Goal: Communication & Community: Participate in discussion

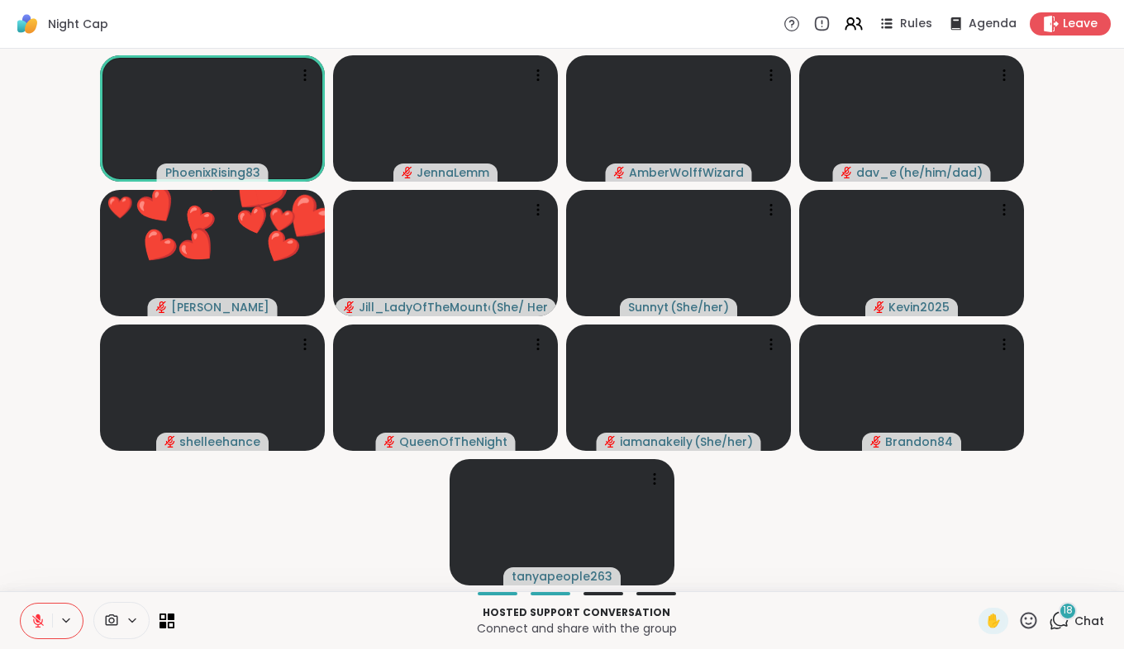
click at [1018, 617] on icon at bounding box center [1028, 620] width 21 height 21
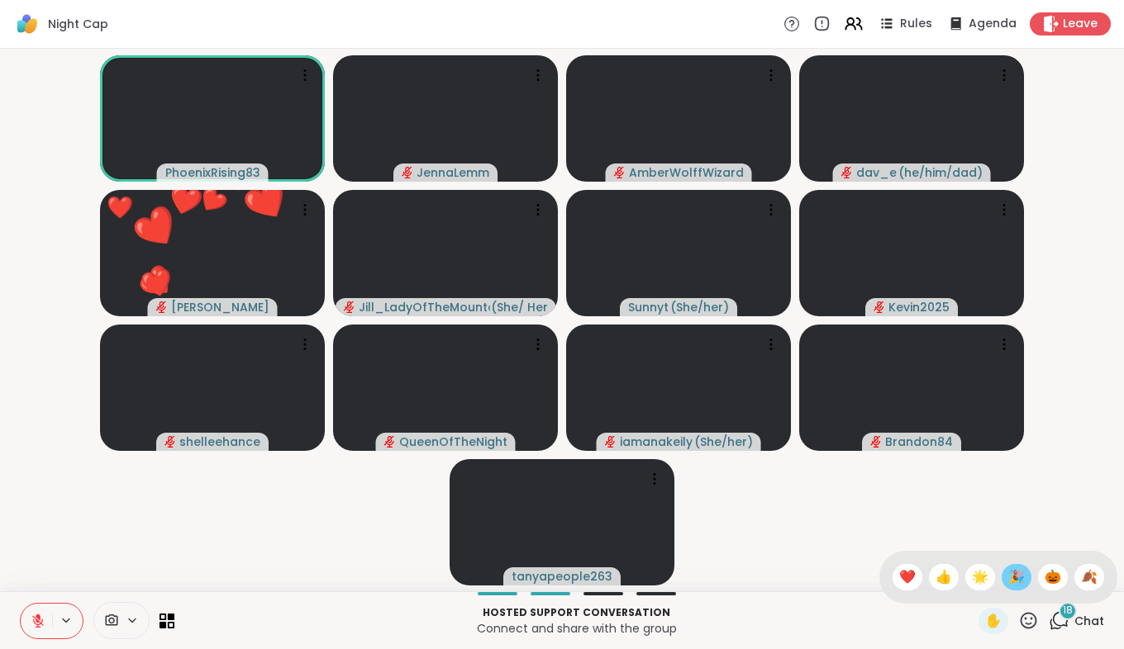
click at [1008, 576] on span "🎉" at bounding box center [1016, 578] width 17 height 20
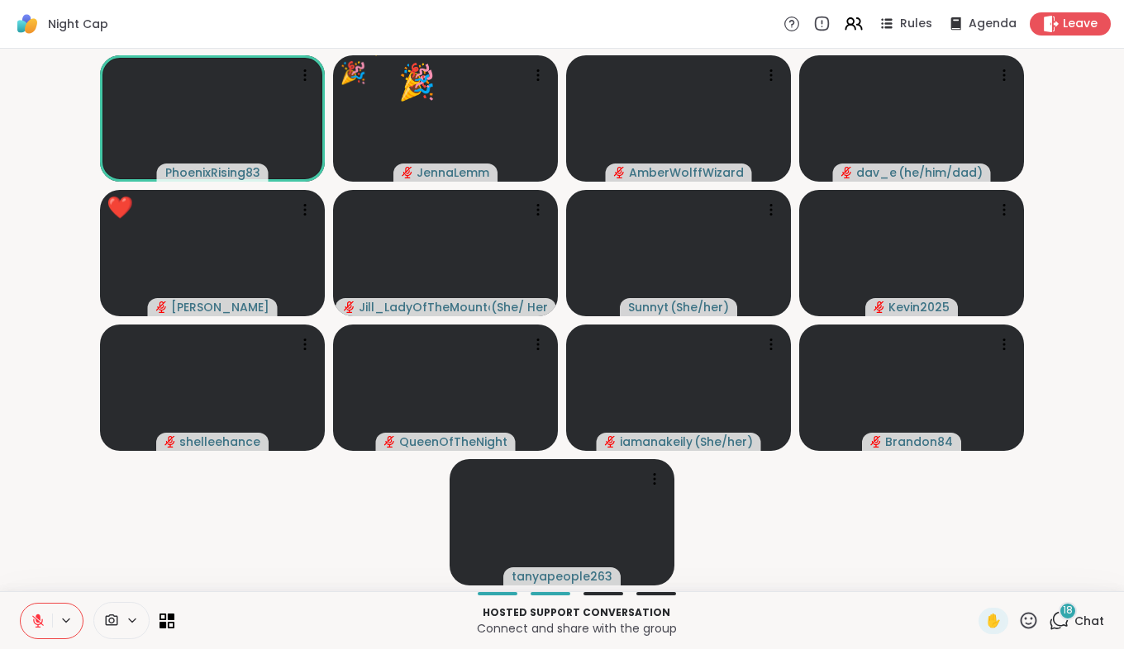
click at [1019, 615] on icon at bounding box center [1028, 620] width 21 height 21
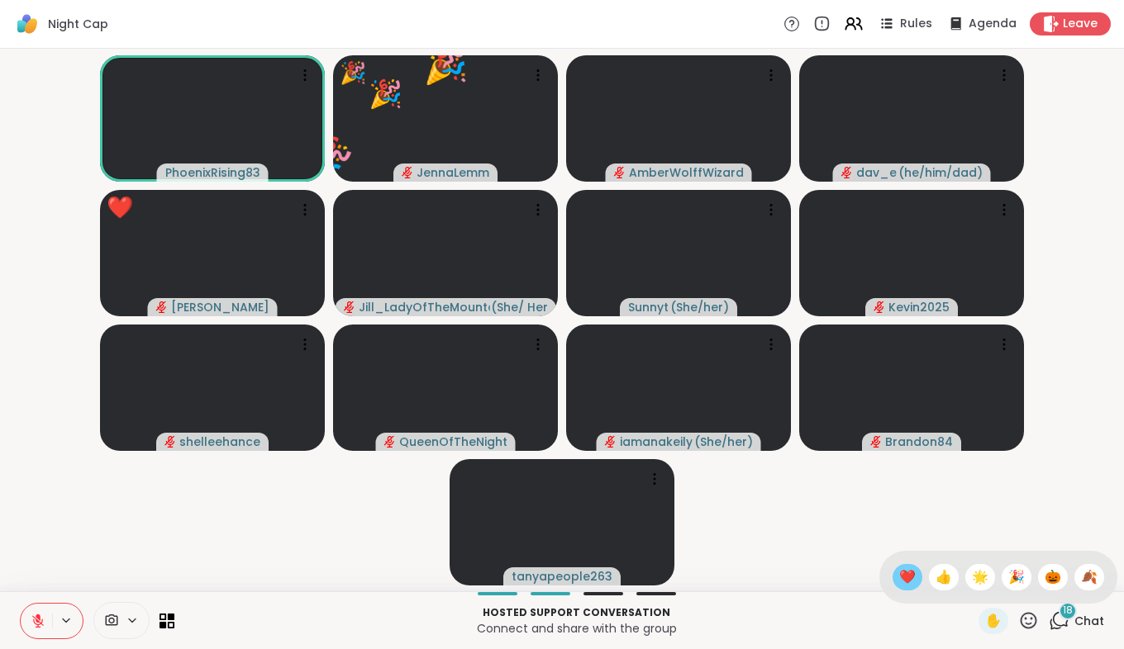
click at [899, 574] on span "❤️" at bounding box center [907, 578] width 17 height 20
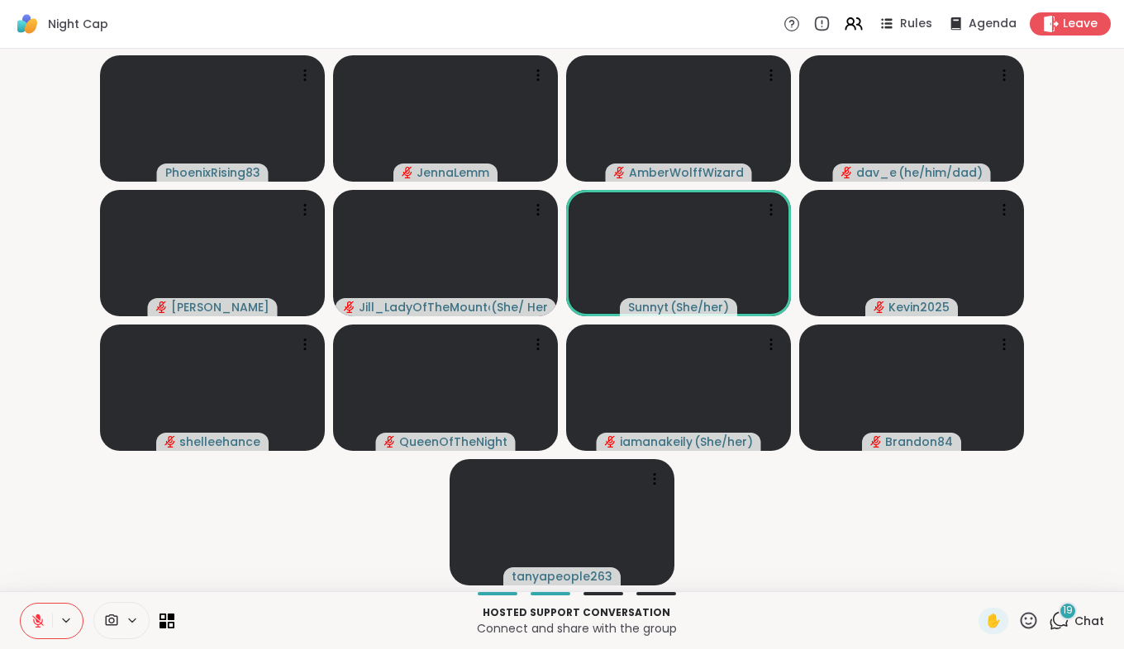
click at [1049, 622] on icon at bounding box center [1058, 620] width 21 height 21
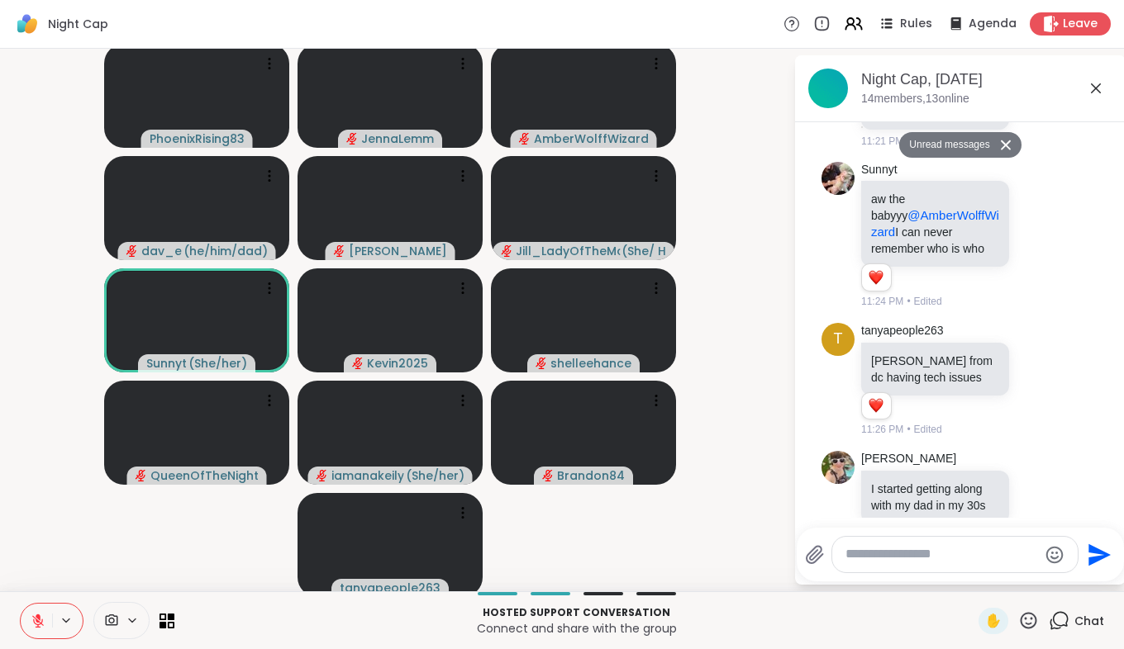
scroll to position [1789, 0]
click at [1090, 90] on icon at bounding box center [1095, 88] width 10 height 10
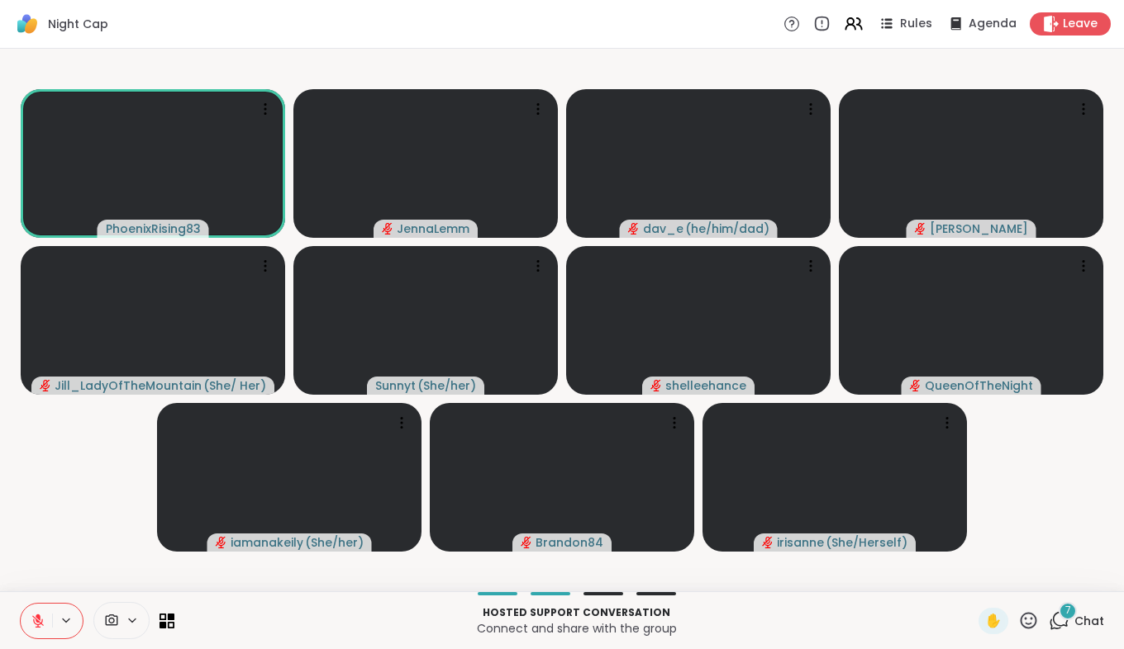
click at [37, 620] on icon at bounding box center [38, 621] width 15 height 15
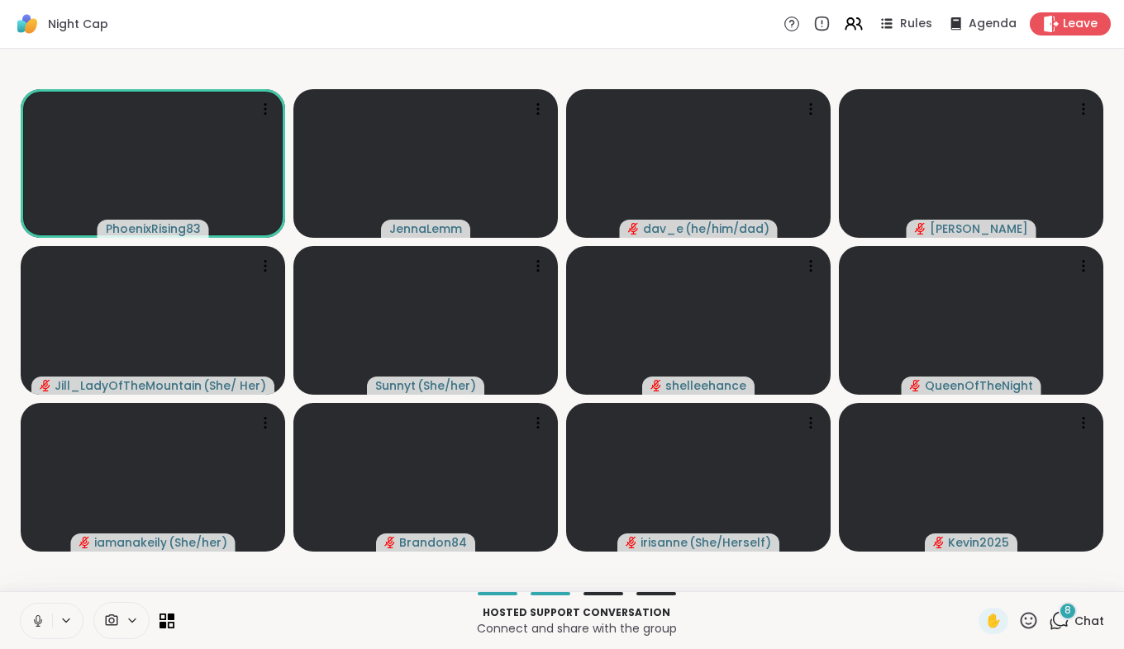
click at [36, 614] on icon at bounding box center [38, 621] width 15 height 15
click at [1074, 625] on span "Chat" at bounding box center [1089, 621] width 30 height 17
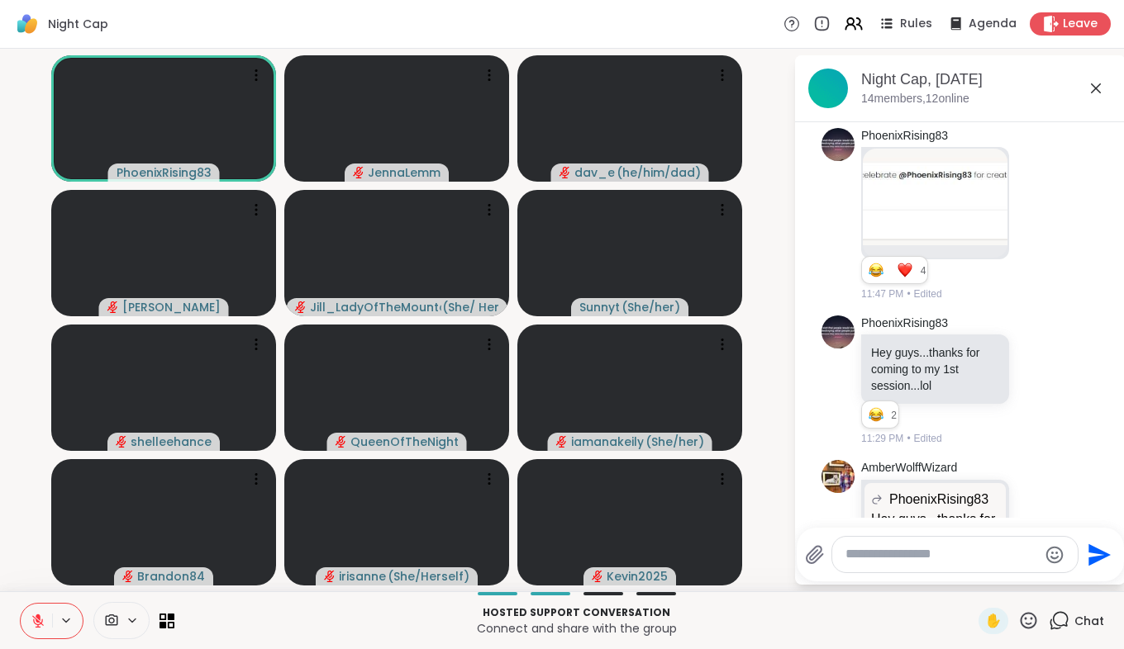
scroll to position [0, 0]
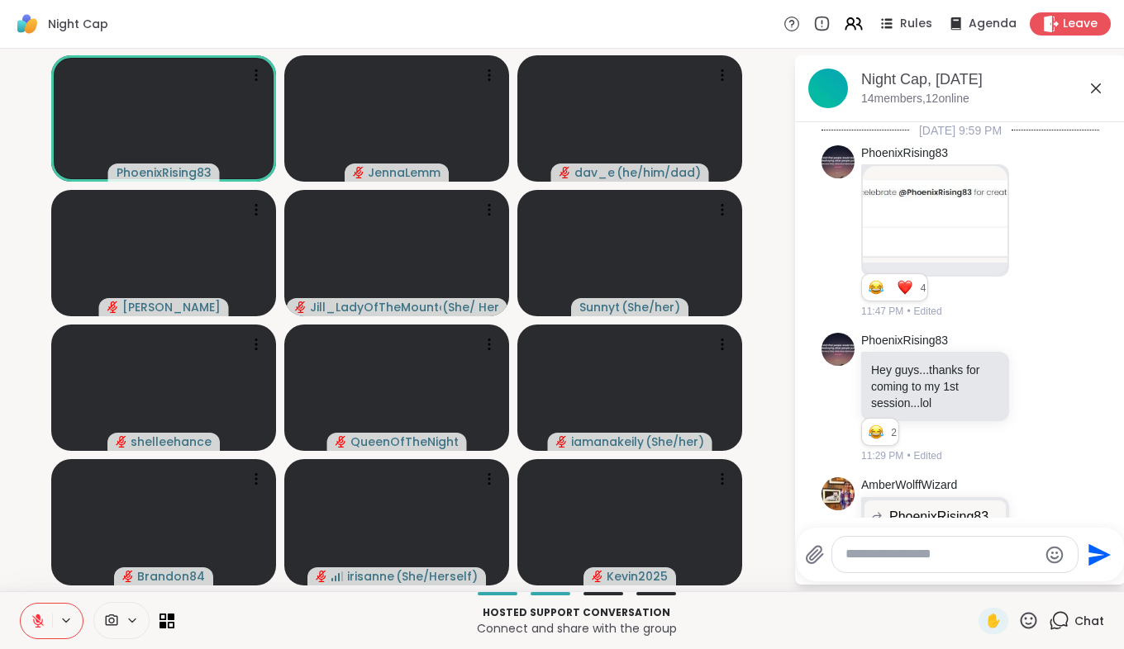
click at [1091, 95] on icon at bounding box center [1096, 88] width 20 height 20
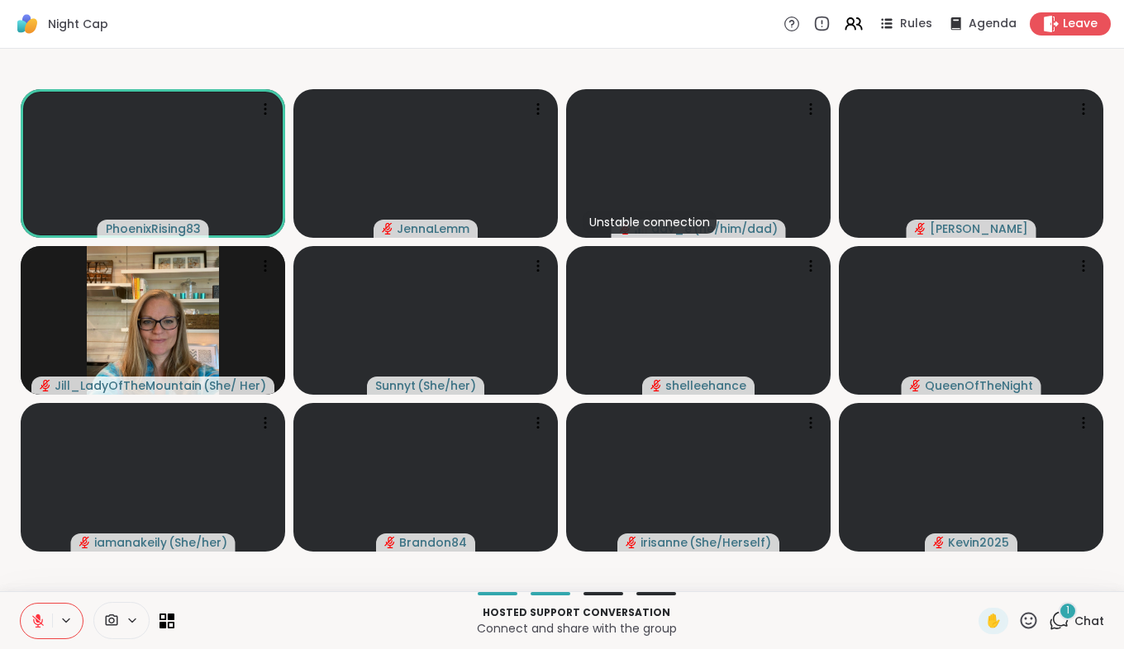
click at [1048, 613] on icon at bounding box center [1058, 620] width 21 height 21
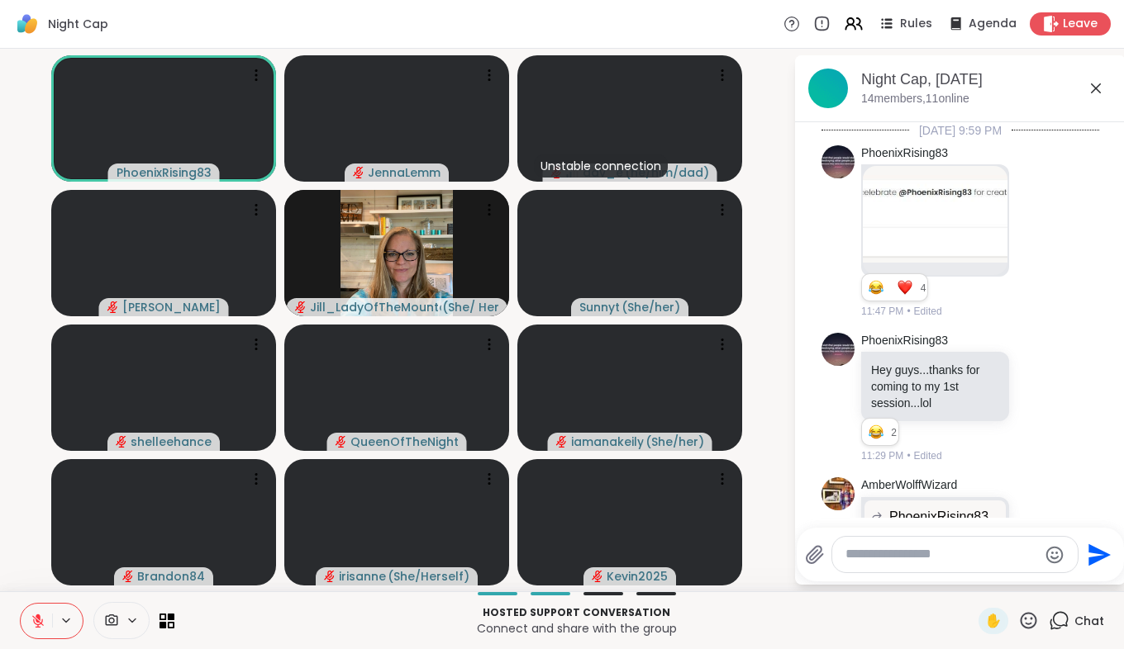
scroll to position [3692, 0]
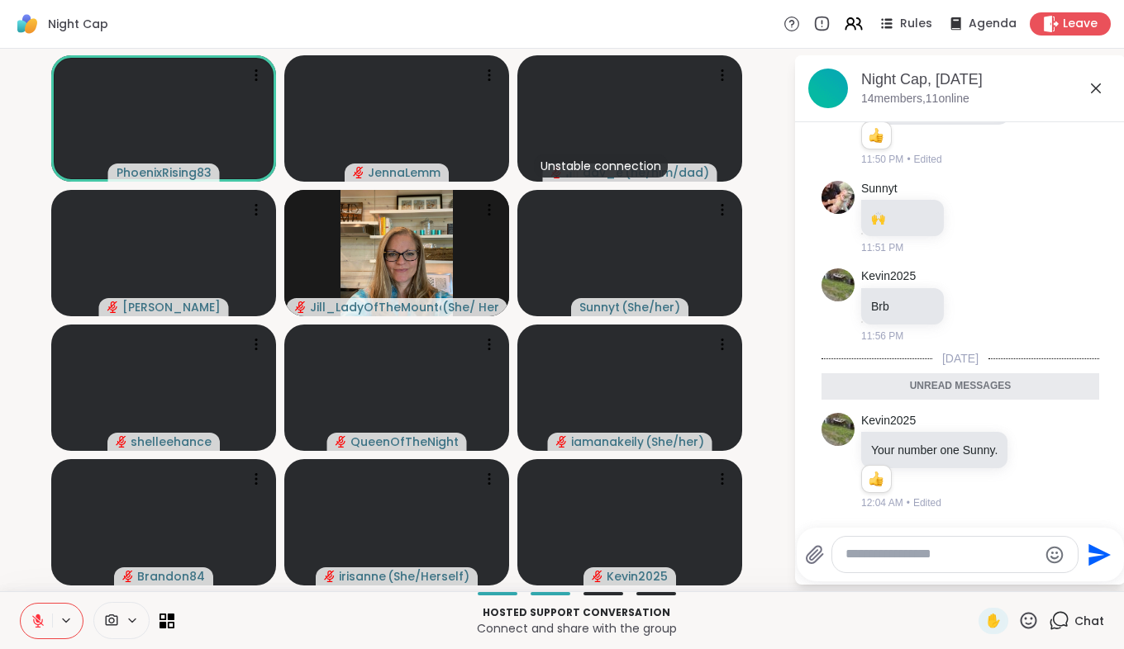
click at [1097, 94] on icon at bounding box center [1096, 88] width 20 height 20
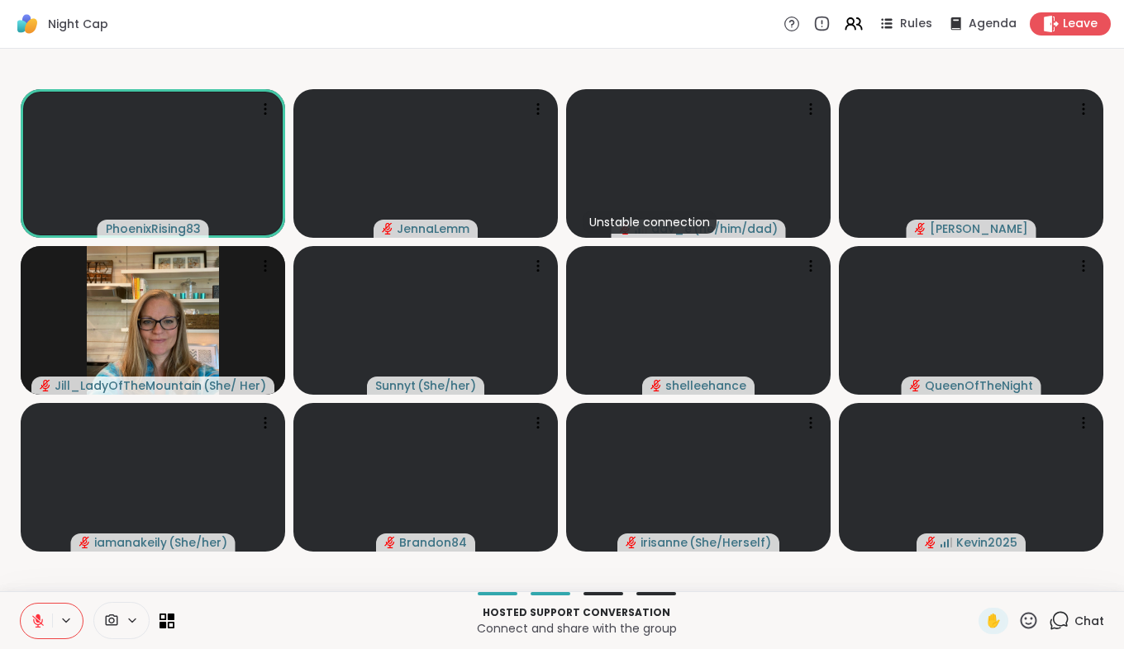
click at [235, 49] on div "PhoenixRising83 [PERSON_NAME] Unstable connection dav_e ( he/him/dad ) [PERSON_…" at bounding box center [562, 320] width 1124 height 543
drag, startPoint x: 1055, startPoint y: 623, endPoint x: 718, endPoint y: 596, distance: 338.1
click at [718, 596] on div "Hosted support conversation Connect and share with the group ✋ Chat" at bounding box center [562, 620] width 1124 height 58
click at [1084, 623] on span "Chat" at bounding box center [1089, 621] width 30 height 17
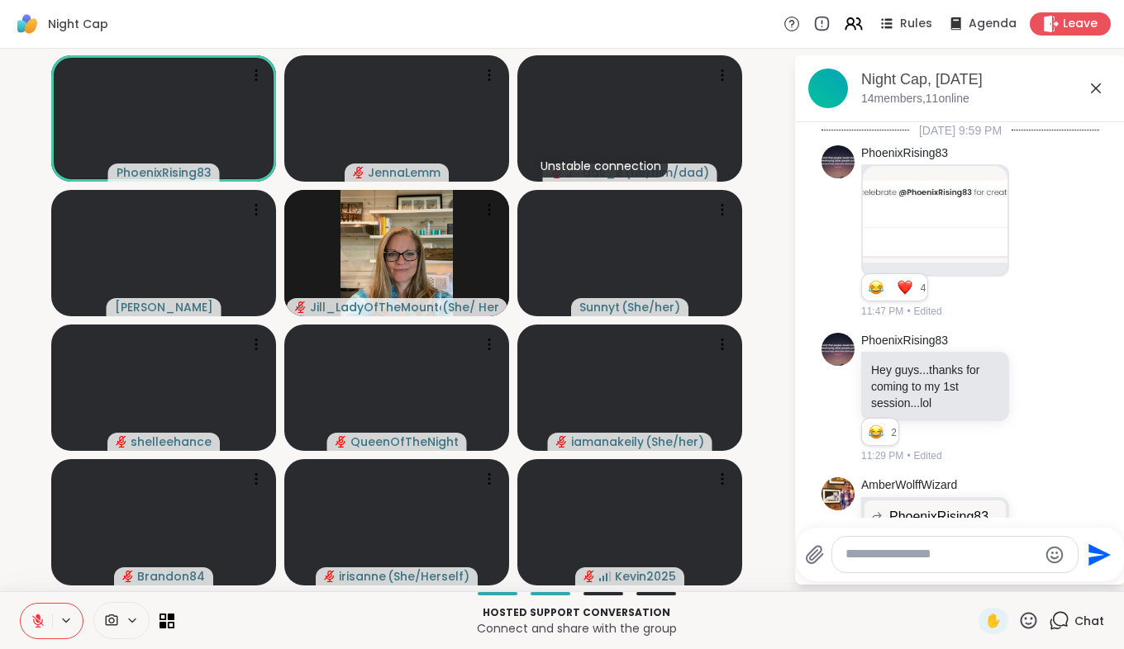
scroll to position [3652, 0]
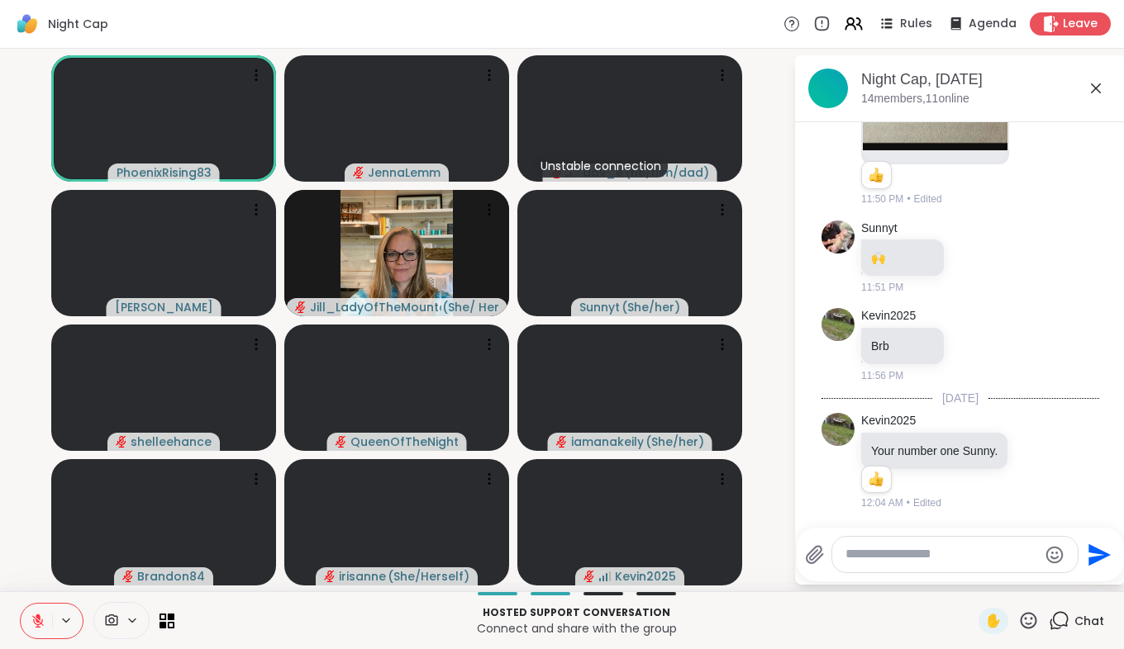
click at [919, 554] on textarea "Type your message" at bounding box center [941, 554] width 192 height 17
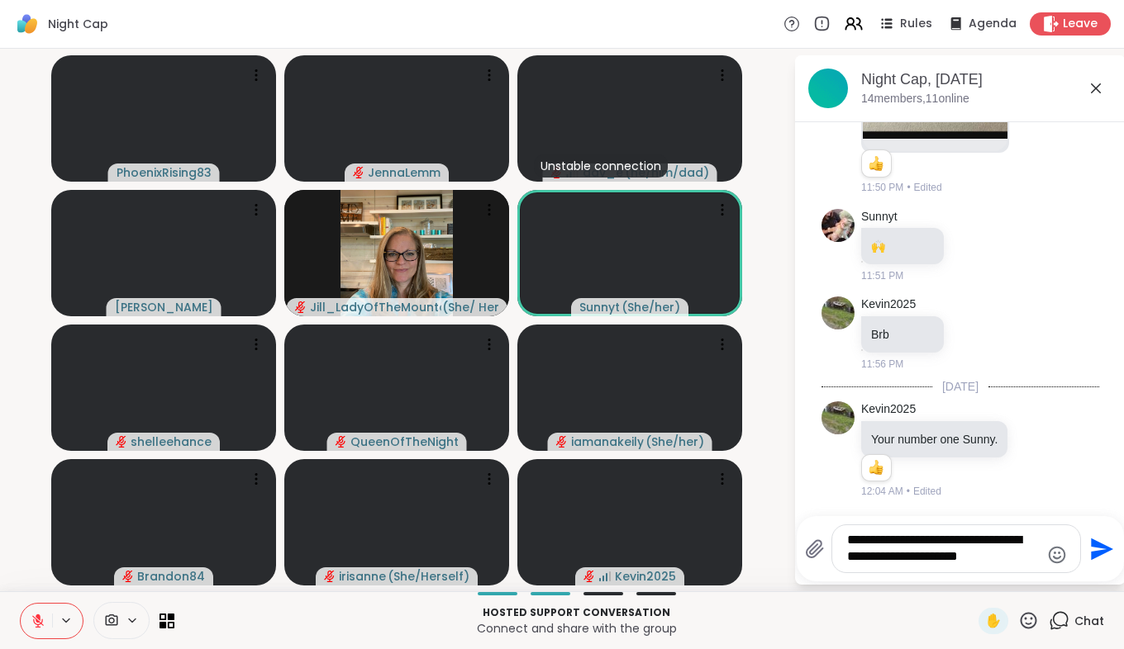
type textarea "**********"
click at [1086, 551] on icon "Send" at bounding box center [1099, 549] width 26 height 26
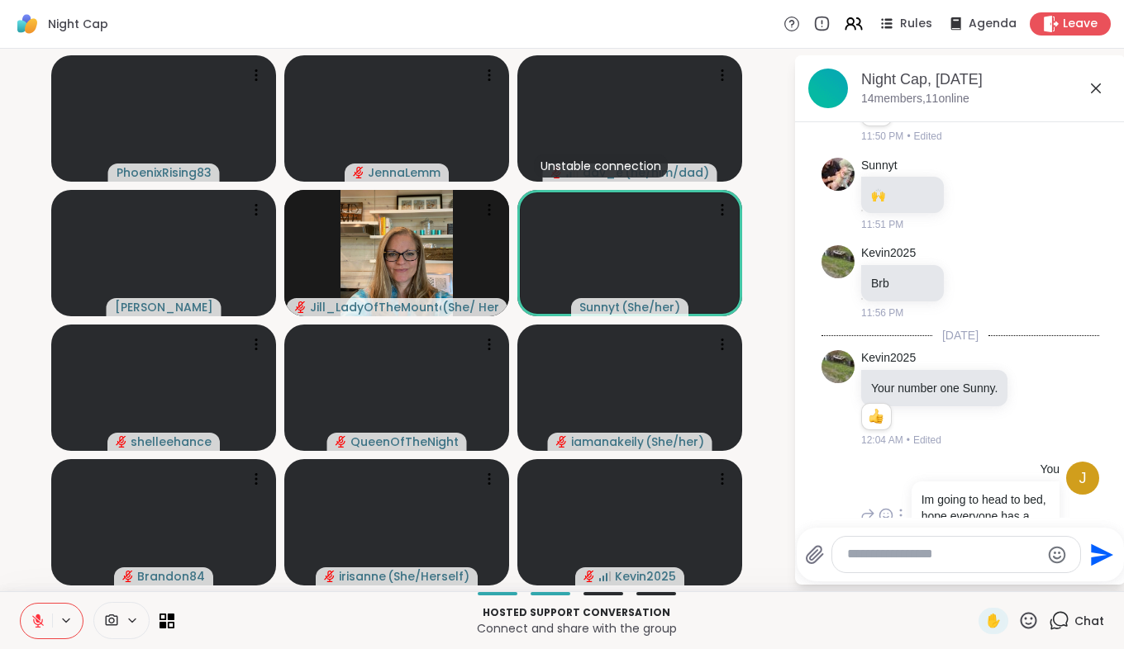
scroll to position [3774, 0]
